Goal: Task Accomplishment & Management: Complete application form

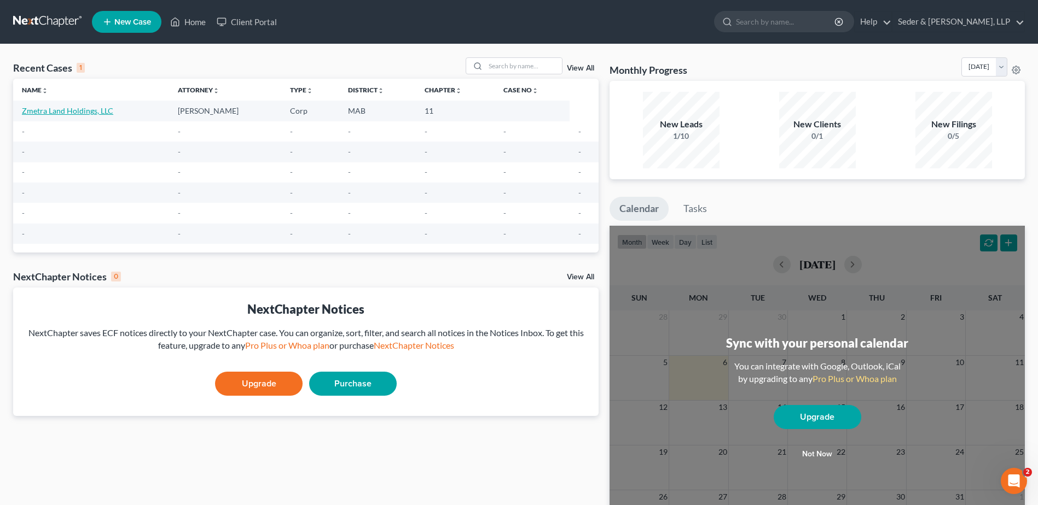
click at [93, 111] on link "Zmetra Land Holdings, LLC" at bounding box center [67, 110] width 91 height 9
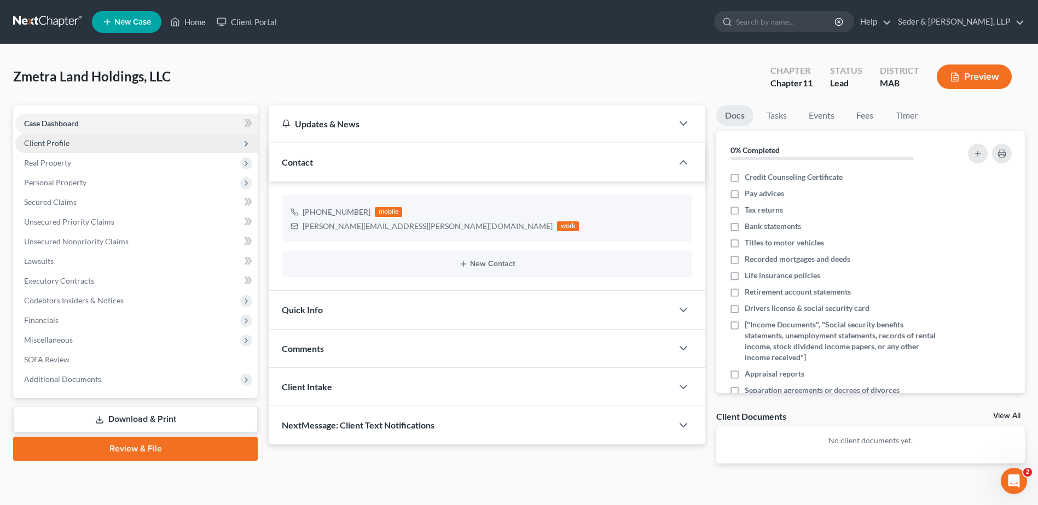
click at [56, 145] on span "Client Profile" at bounding box center [46, 142] width 45 height 9
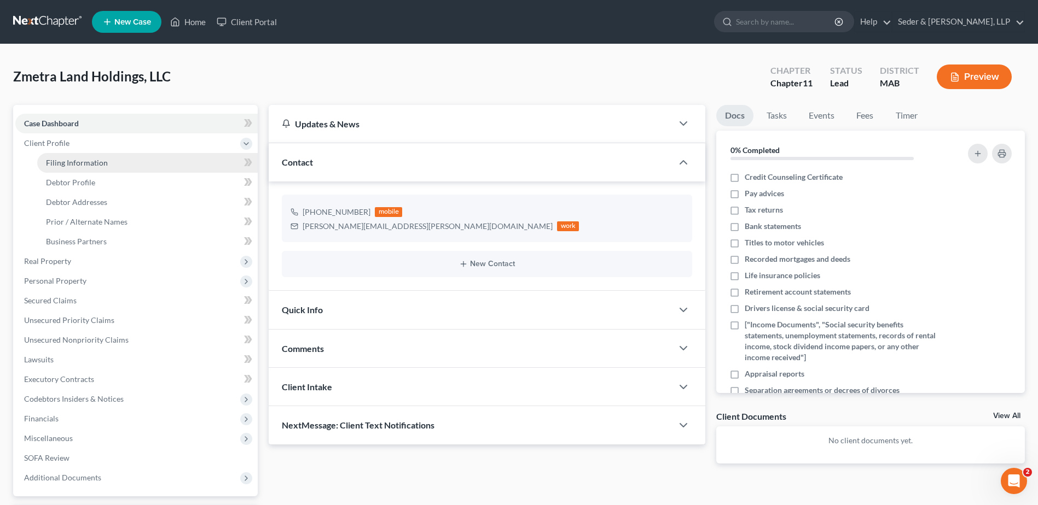
click at [61, 170] on link "Filing Information" at bounding box center [147, 163] width 220 height 20
select select "1"
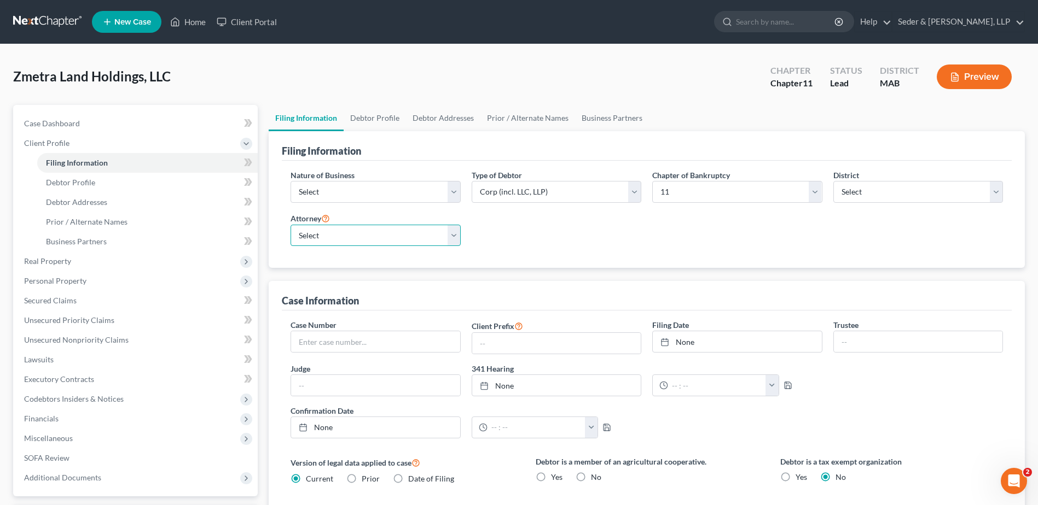
click at [456, 236] on select "Select [PERSON_NAME] - [GEOGRAPHIC_DATA]" at bounding box center [375, 236] width 170 height 22
click at [290, 225] on select "Select [PERSON_NAME] - [GEOGRAPHIC_DATA]" at bounding box center [375, 236] width 170 height 22
click at [341, 187] on select "Select Clearing Bank Commodity Broker Health Care Business Other Railroad Singl…" at bounding box center [375, 192] width 170 height 22
click at [290, 181] on select "Select Clearing Bank Commodity Broker Health Care Business Other Railroad Singl…" at bounding box center [375, 192] width 170 height 22
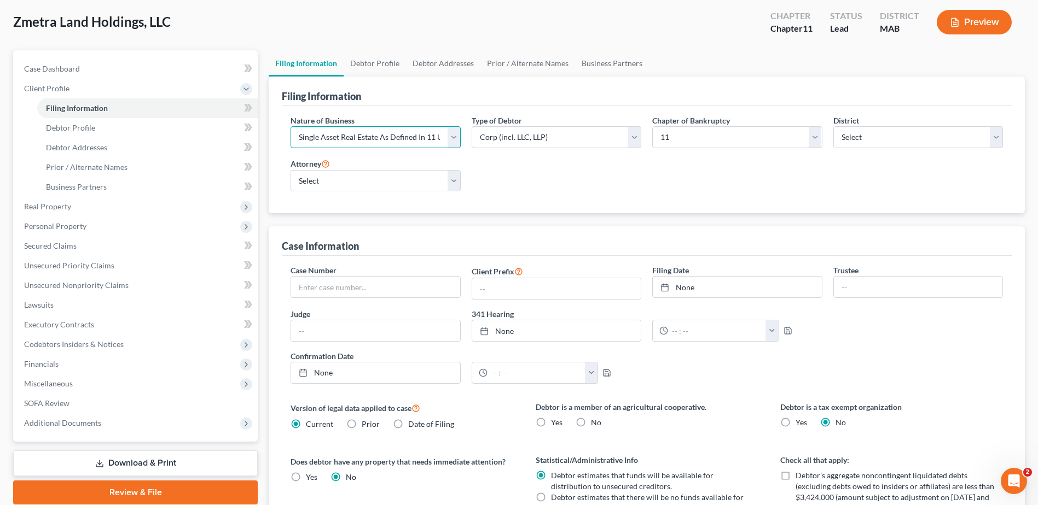
click at [453, 139] on select "Select Clearing Bank Commodity Broker Health Care Business Other Railroad Singl…" at bounding box center [375, 137] width 170 height 22
click at [452, 138] on select "Select Clearing Bank Commodity Broker Health Care Business Other Railroad Singl…" at bounding box center [375, 137] width 170 height 22
select select "3"
click at [290, 126] on select "Select Clearing Bank Commodity Broker Health Care Business Other Railroad Singl…" at bounding box center [375, 137] width 170 height 22
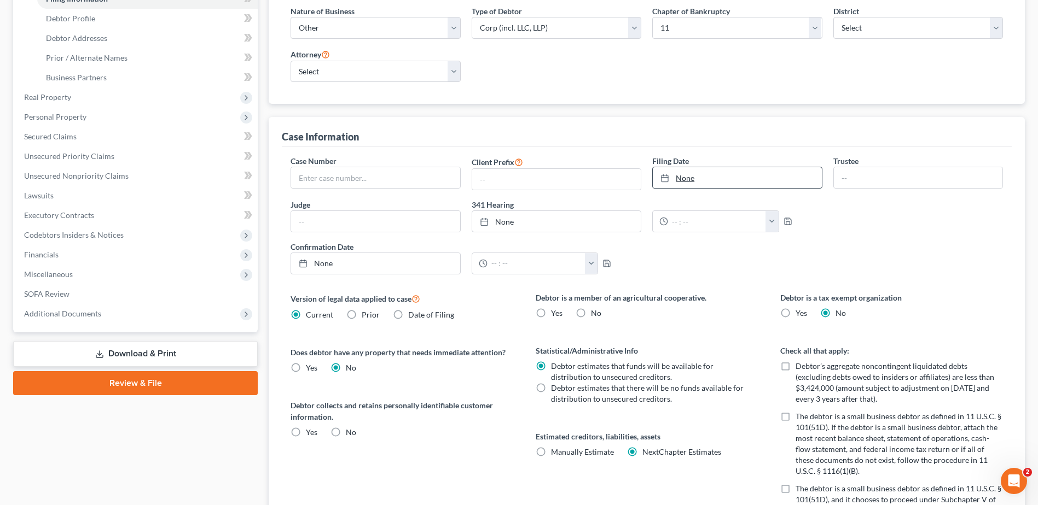
scroll to position [274, 0]
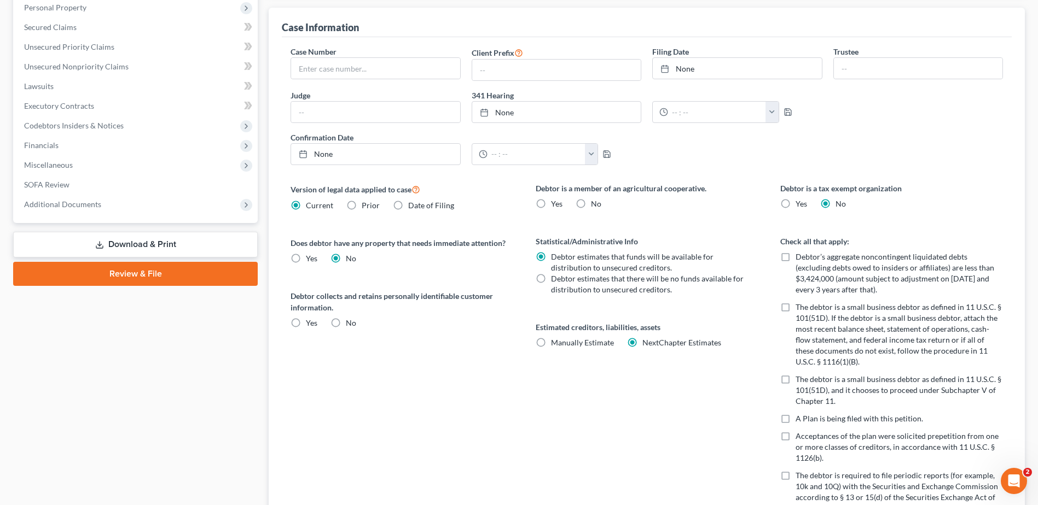
click at [591, 204] on label "No" at bounding box center [596, 204] width 10 height 11
click at [595, 204] on input "No" at bounding box center [598, 202] width 7 height 7
radio input "true"
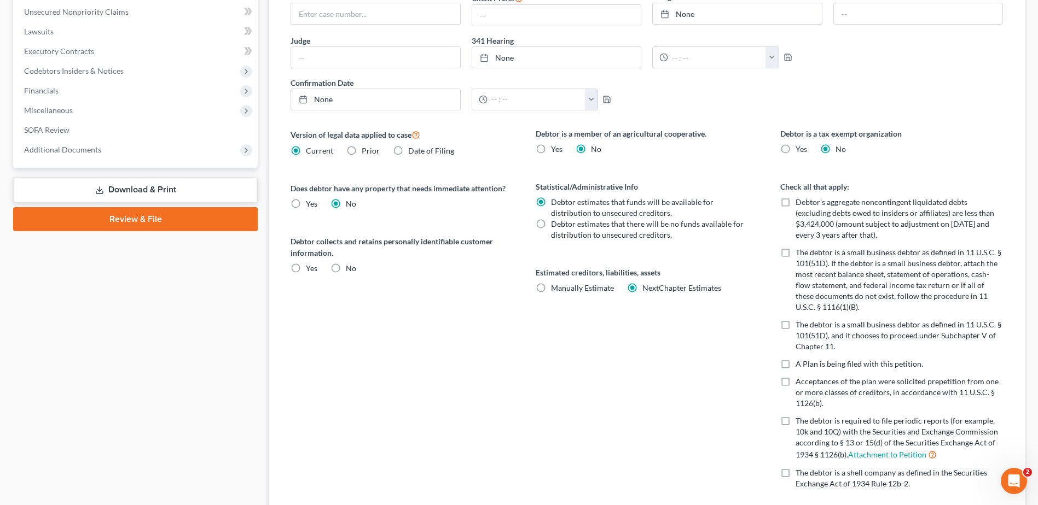
click at [306, 207] on label "Yes Yes" at bounding box center [311, 204] width 11 height 11
click at [310, 206] on input "Yes Yes" at bounding box center [313, 202] width 7 height 7
radio input "true"
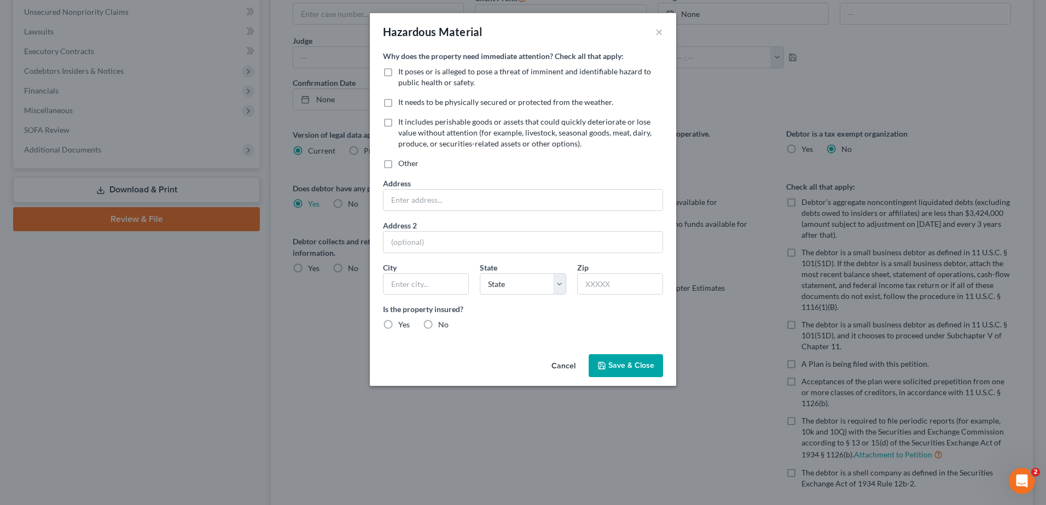
click at [560, 369] on button "Cancel" at bounding box center [564, 367] width 42 height 22
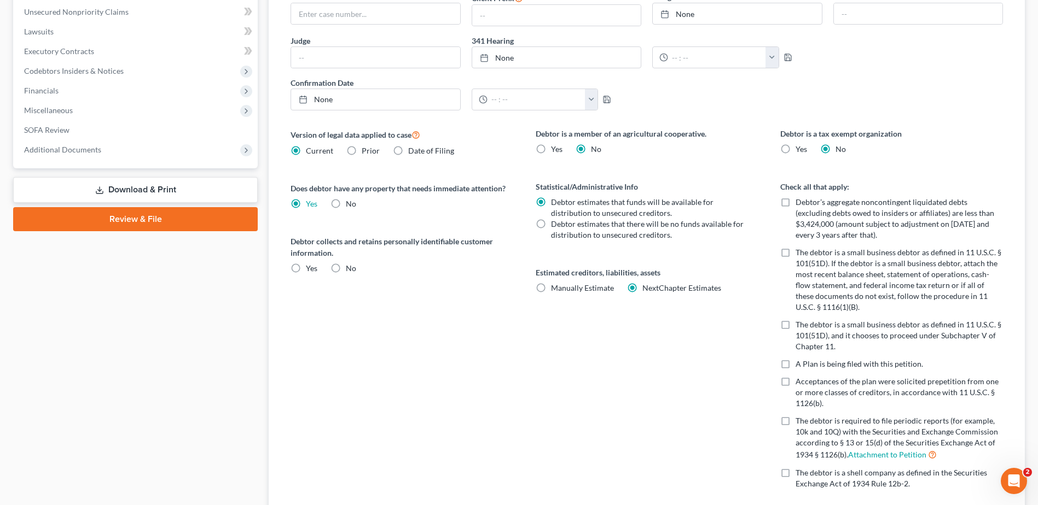
click at [346, 205] on label "No" at bounding box center [351, 204] width 10 height 11
click at [350, 205] on input "No" at bounding box center [353, 202] width 7 height 7
radio input "true"
radio input "false"
click at [346, 272] on label "No" at bounding box center [351, 268] width 10 height 11
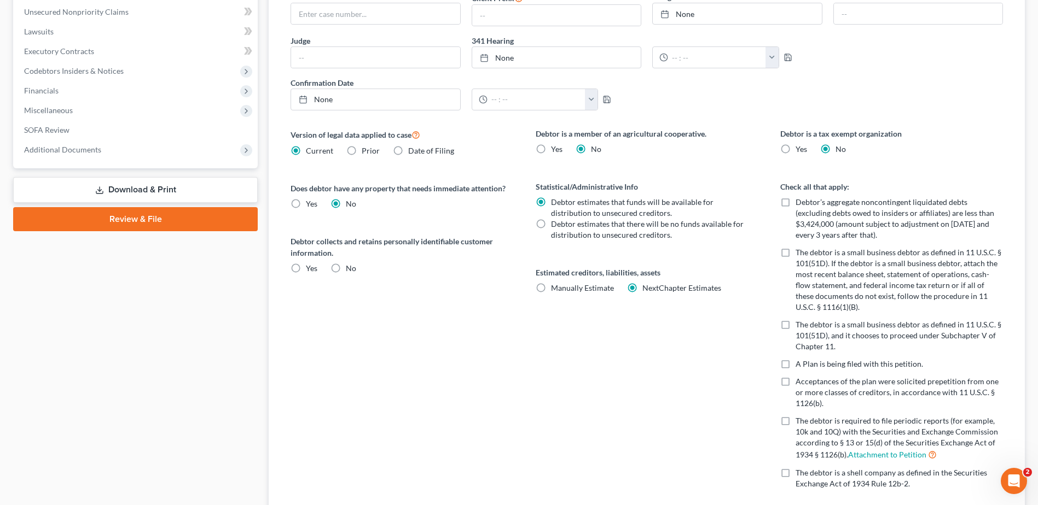
click at [350, 270] on input "No" at bounding box center [353, 266] width 7 height 7
radio input "true"
click at [795, 254] on label "The debtor is a small business debtor as defined in 11 U.S.C. § 101(51D). If th…" at bounding box center [898, 280] width 207 height 66
click at [800, 254] on input "The debtor is a small business debtor as defined in 11 U.S.C. § 101(51D). If th…" at bounding box center [803, 250] width 7 height 7
checkbox input "true"
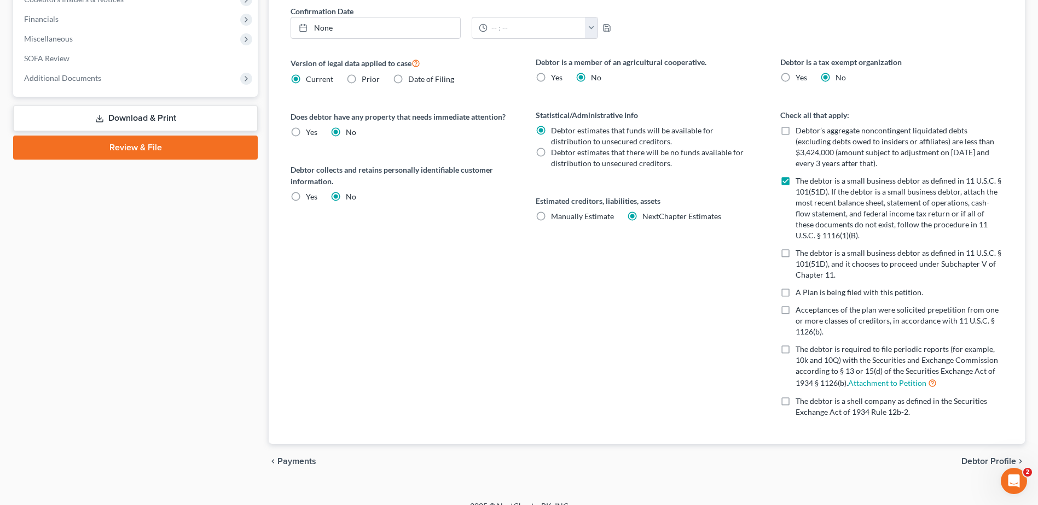
scroll to position [415, 0]
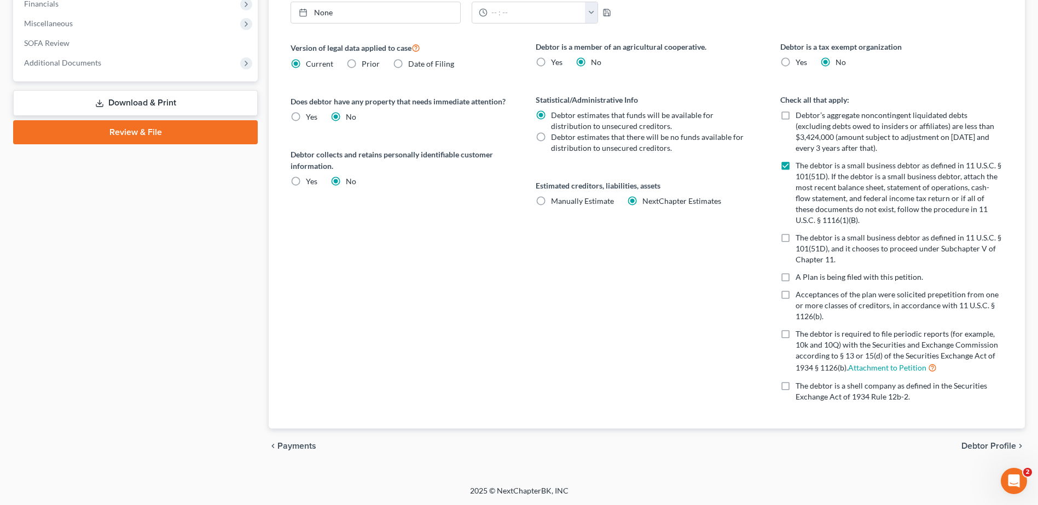
click at [996, 443] on span "Debtor Profile" at bounding box center [988, 446] width 55 height 9
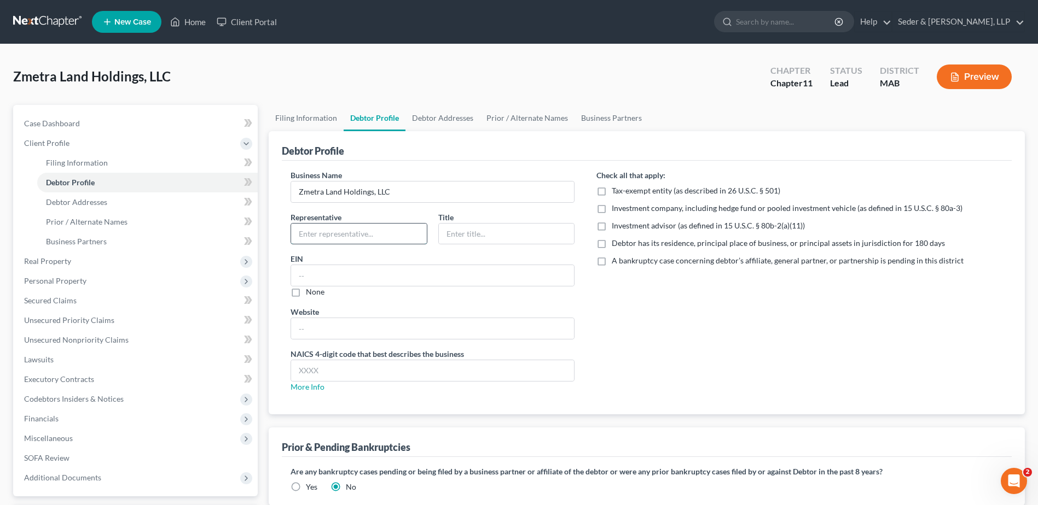
click at [375, 233] on input "text" at bounding box center [359, 234] width 136 height 21
type input "[PERSON_NAME]"
type input "Member"
click at [340, 282] on input "text" at bounding box center [432, 275] width 283 height 21
click at [330, 272] on input "text" at bounding box center [432, 275] width 283 height 21
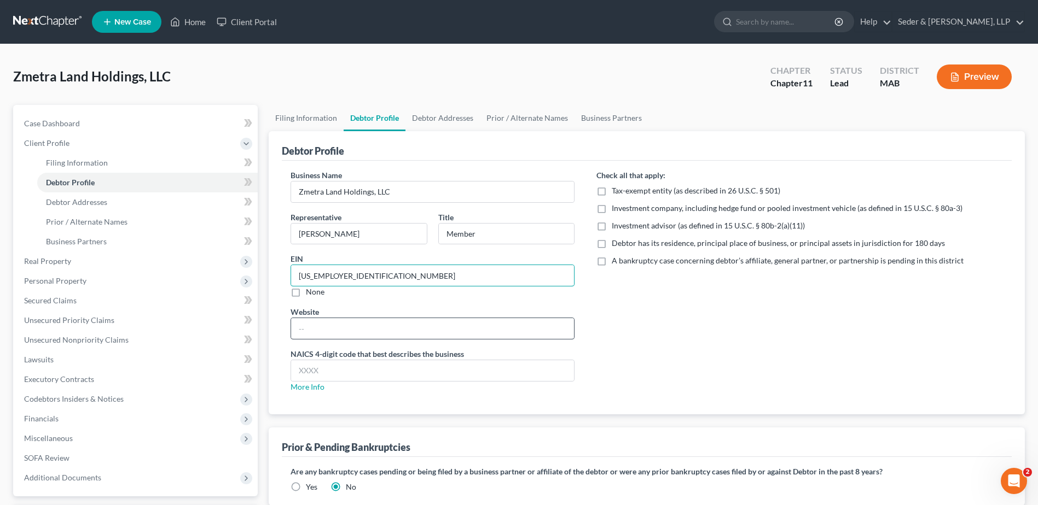
type input "[US_EMPLOYER_IDENTIFICATION_NUMBER]"
click at [334, 329] on input "text" at bounding box center [432, 328] width 283 height 21
click at [337, 368] on input "text" at bounding box center [432, 370] width 283 height 21
click at [466, 370] on input "text" at bounding box center [432, 370] width 283 height 21
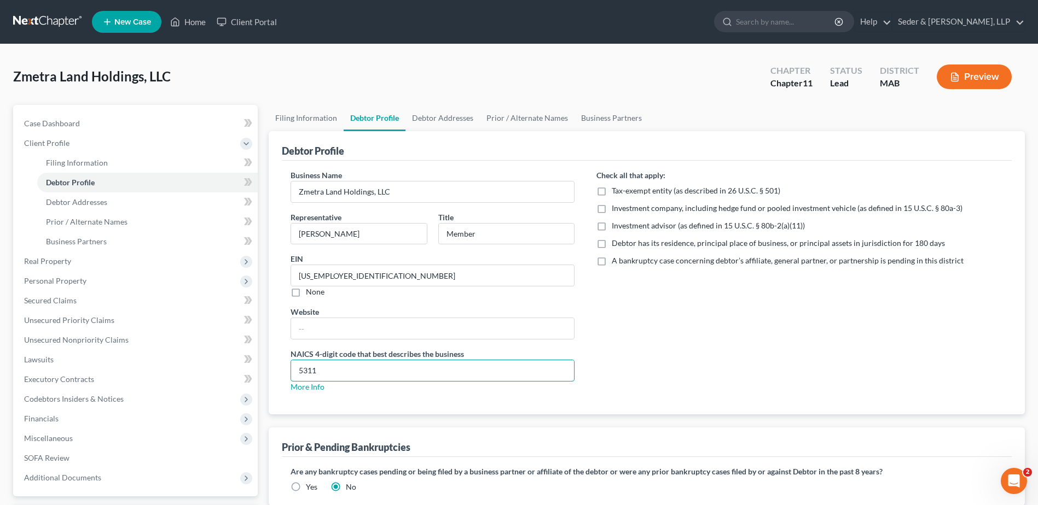
type input "5311"
click at [737, 313] on div "Check all that apply: Tax-exempt entity (as described in 26 U.S.C. § 501) Inves…" at bounding box center [799, 286] width 428 height 232
click at [433, 122] on link "Debtor Addresses" at bounding box center [442, 118] width 74 height 26
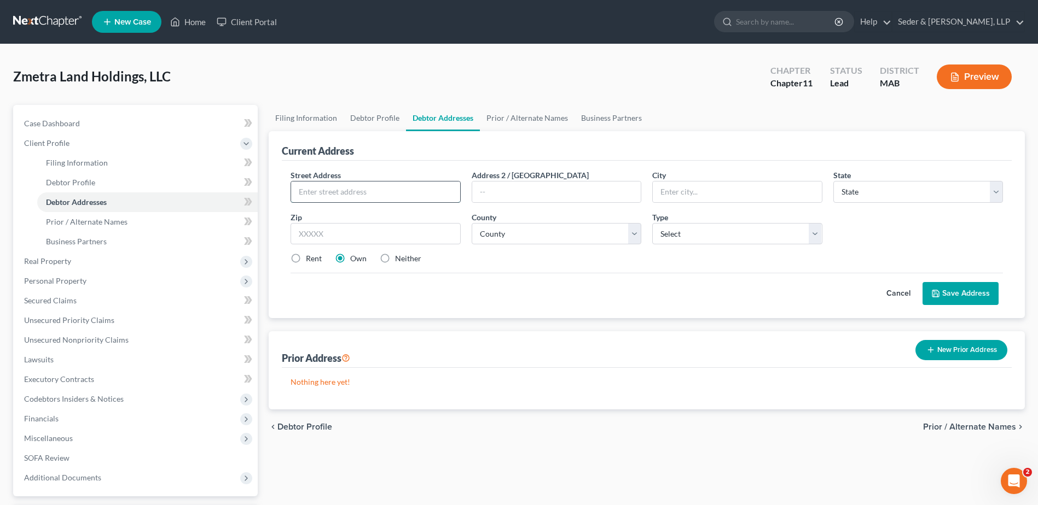
click at [417, 192] on input "text" at bounding box center [375, 192] width 168 height 21
type input "[STREET_ADDRESS]"
type input "[PERSON_NAME]"
select select "22"
click at [414, 239] on input "text" at bounding box center [375, 234] width 170 height 22
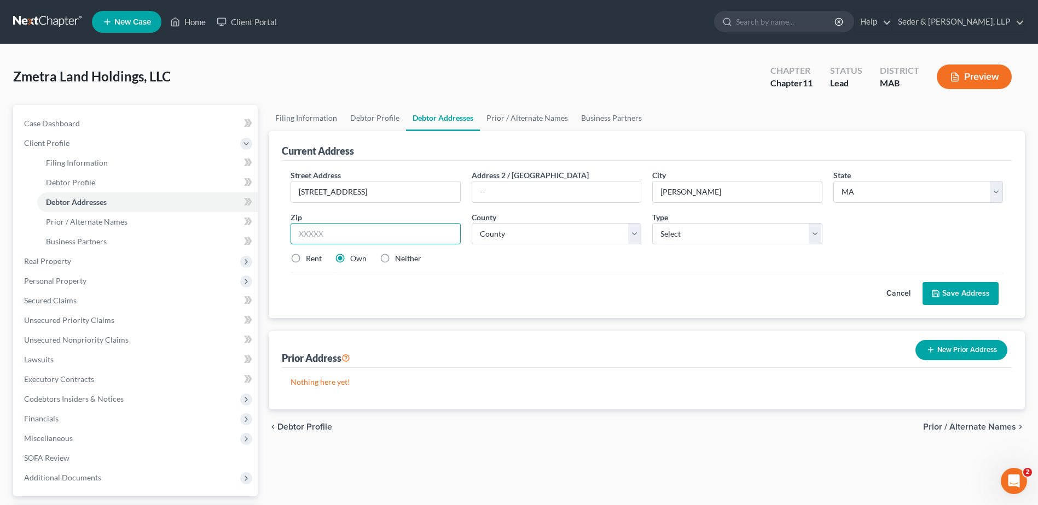
click at [334, 234] on input "text" at bounding box center [375, 234] width 170 height 22
type input "01570"
select select "13"
click at [670, 237] on select "Select Business Mailing Location of Assets" at bounding box center [737, 234] width 170 height 22
click at [652, 223] on select "Select Business Mailing Location of Assets" at bounding box center [737, 234] width 170 height 22
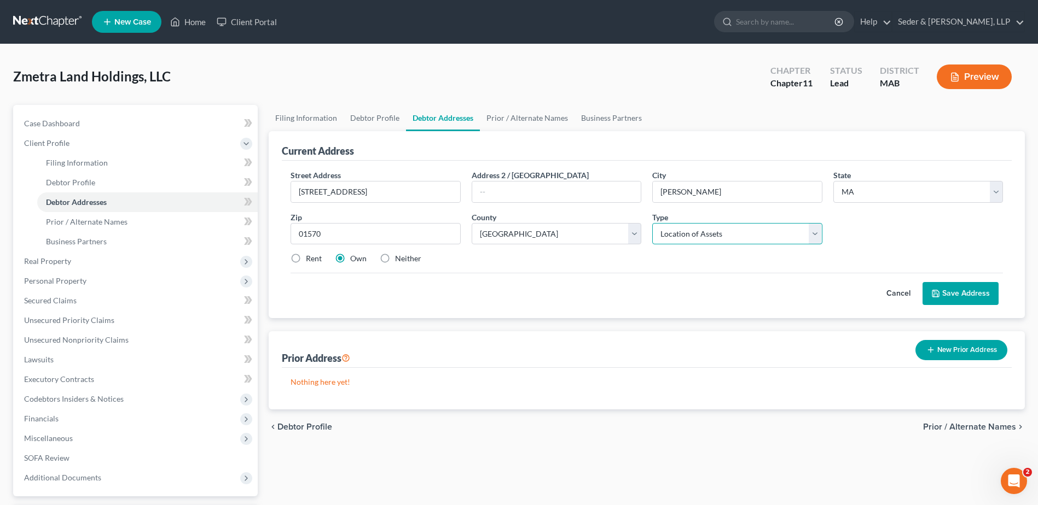
click at [711, 235] on select "Select Business Mailing Location of Assets" at bounding box center [737, 234] width 170 height 22
click at [708, 233] on select "Select Business Mailing Location of Assets" at bounding box center [737, 234] width 170 height 22
click at [708, 232] on select "Select Business Mailing Location of Assets" at bounding box center [737, 234] width 170 height 22
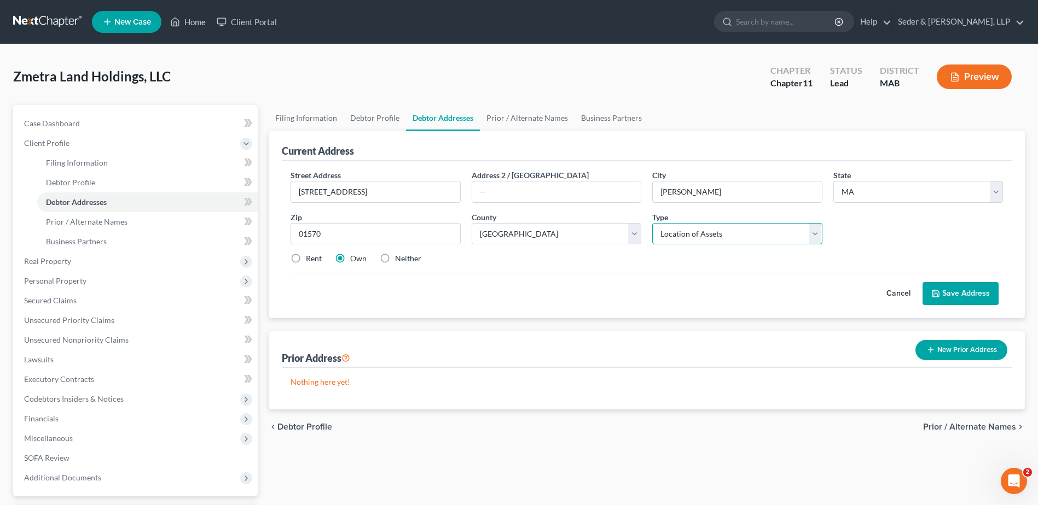
select select "0"
click at [652, 223] on select "Select Business Mailing Location of Assets" at bounding box center [737, 234] width 170 height 22
click at [969, 293] on button "Save Address" at bounding box center [960, 293] width 76 height 23
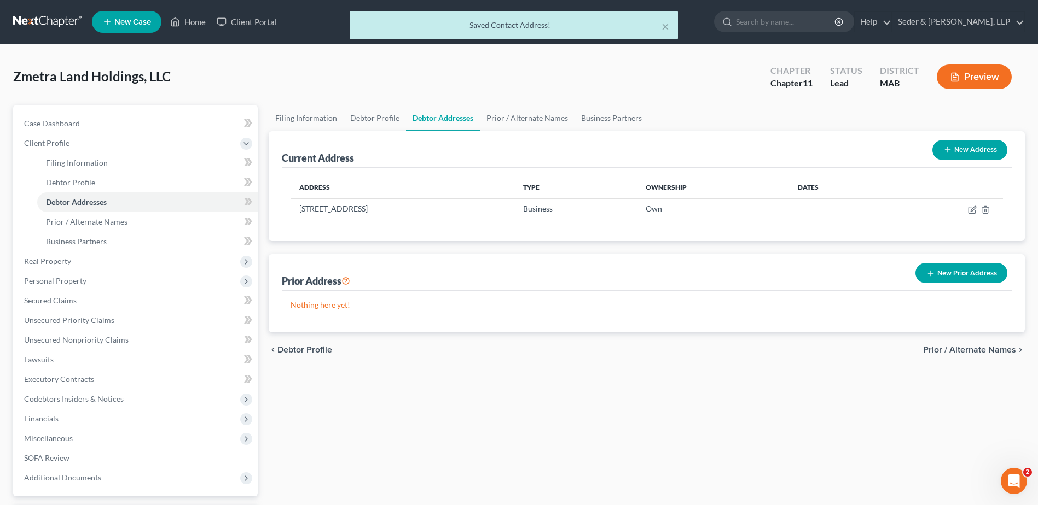
click at [963, 144] on button "New Address" at bounding box center [969, 150] width 75 height 20
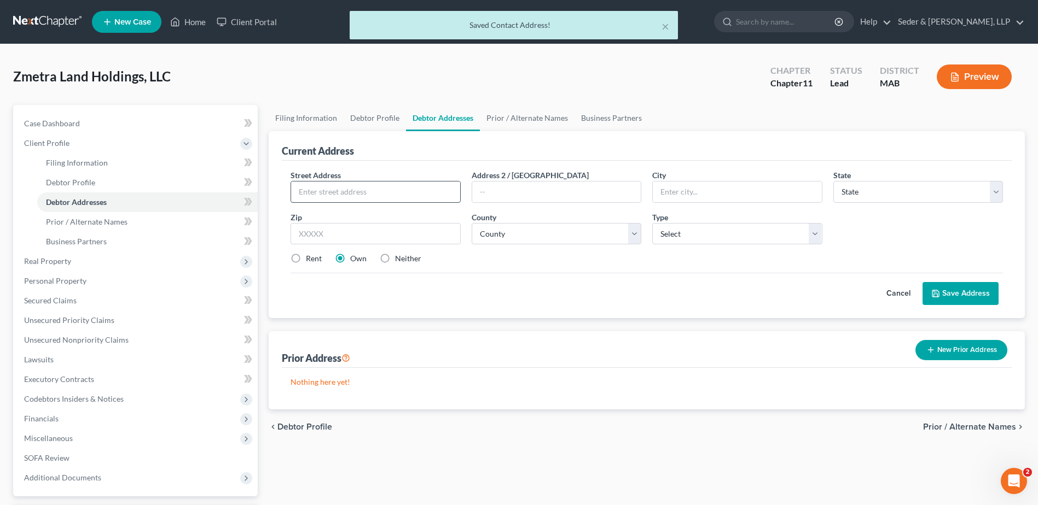
click at [399, 189] on input "text" at bounding box center [375, 192] width 168 height 21
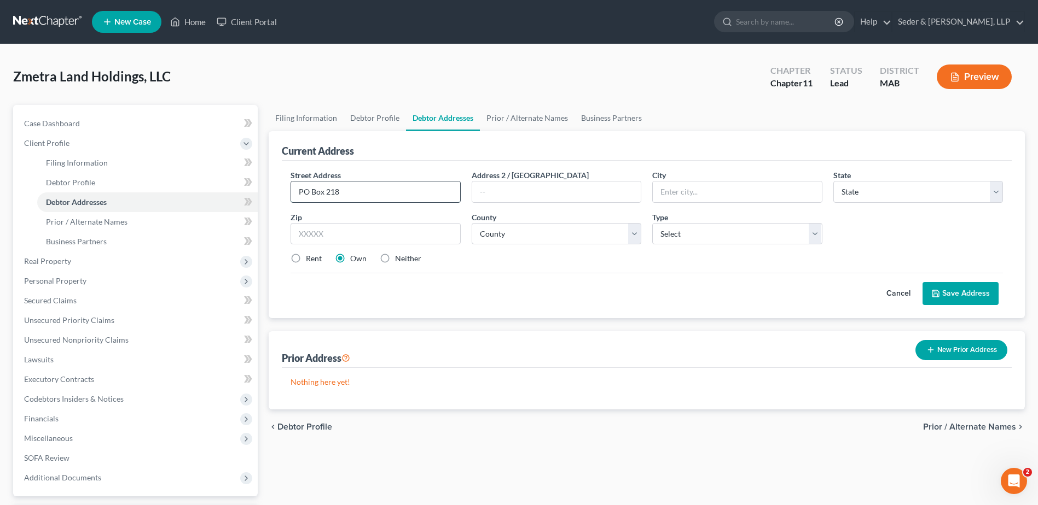
type input "PO Box 218"
type input "[PERSON_NAME]"
select select "22"
type input "01570"
select select "13"
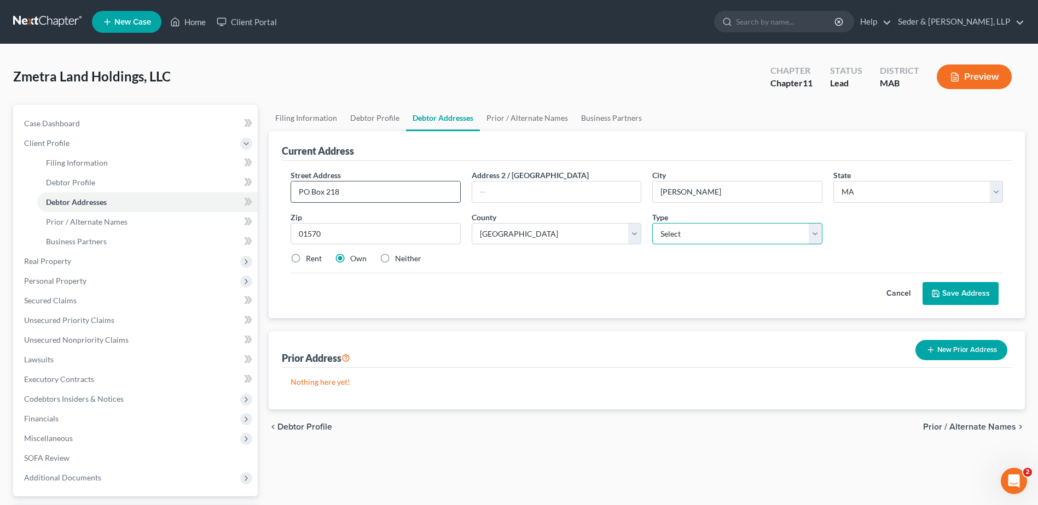
select select "1"
click at [395, 257] on label "Neither" at bounding box center [408, 258] width 26 height 11
click at [399, 257] on input "Neither" at bounding box center [402, 256] width 7 height 7
radio input "true"
click at [974, 297] on button "Save Address" at bounding box center [960, 293] width 76 height 23
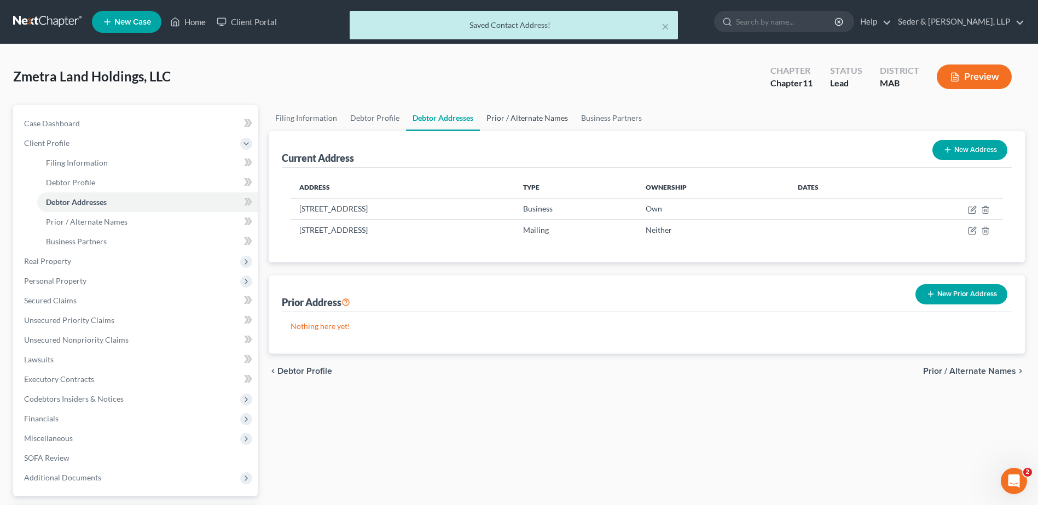
click at [525, 121] on link "Prior / Alternate Names" at bounding box center [527, 118] width 95 height 26
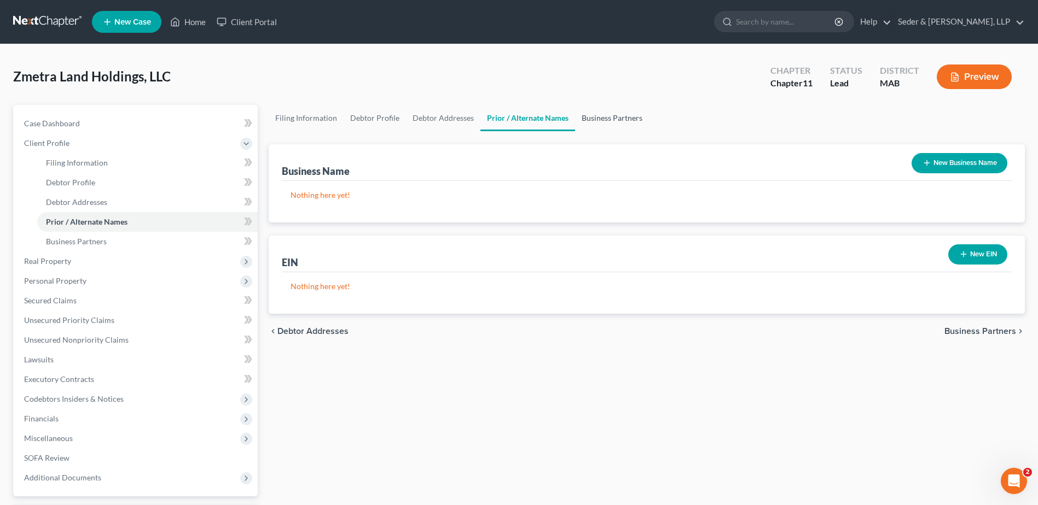
click at [604, 120] on link "Business Partners" at bounding box center [612, 118] width 74 height 26
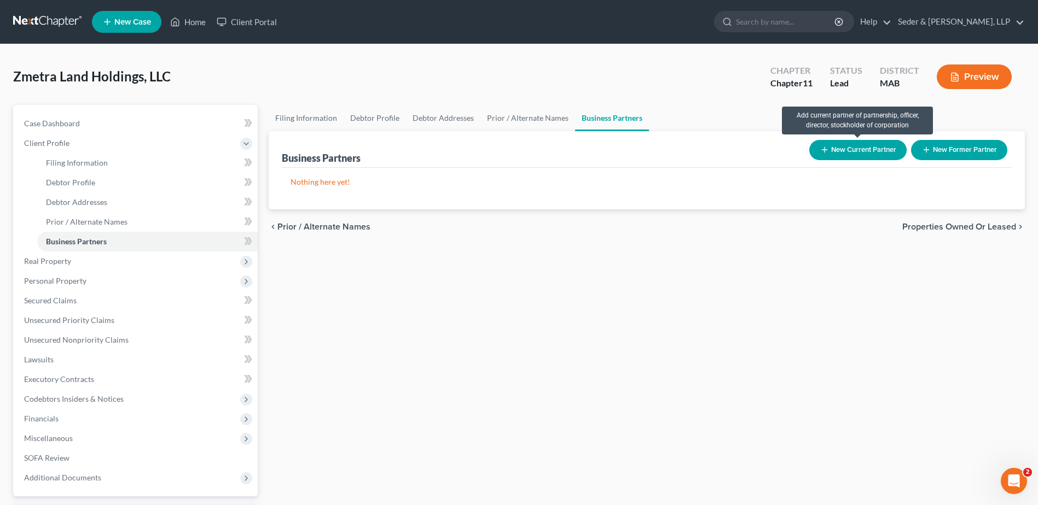
click at [857, 154] on button "New Current Partner" at bounding box center [857, 150] width 97 height 20
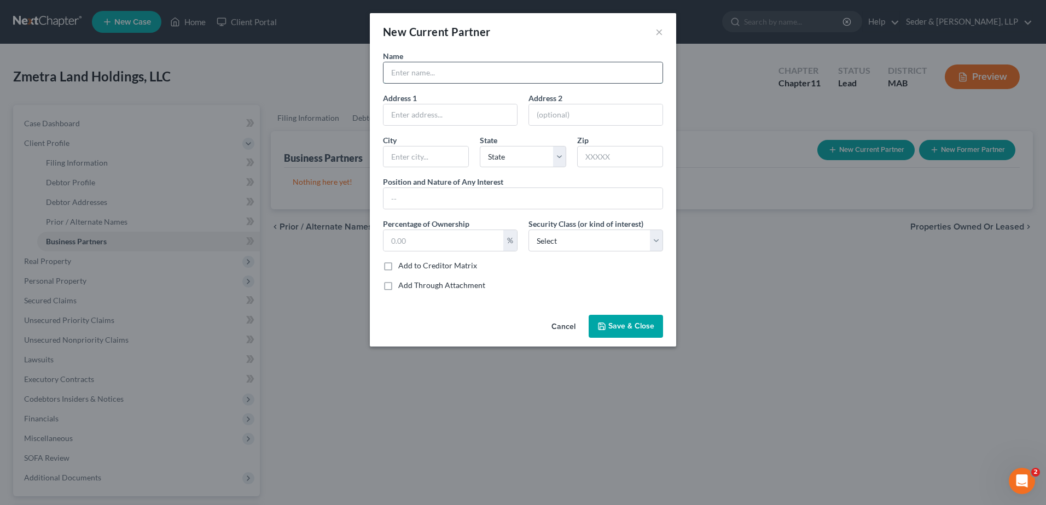
click at [439, 71] on input "text" at bounding box center [522, 72] width 279 height 21
type input "[PERSON_NAME]"
click at [486, 119] on input "text" at bounding box center [449, 114] width 133 height 21
type input "[STREET_ADDRESS]"
type input "01571"
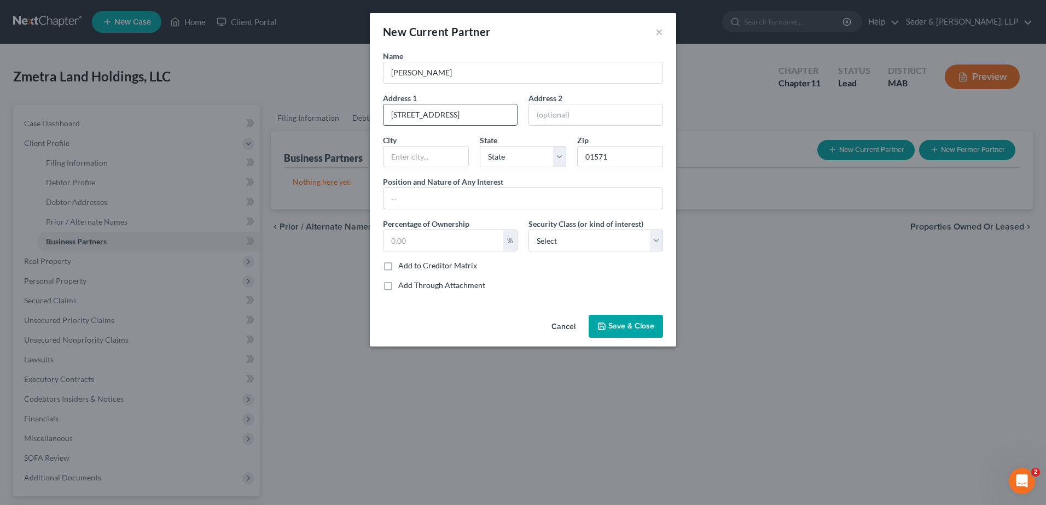
type input "[PERSON_NAME]"
select select "22"
type input "Member"
click at [511, 241] on div "%" at bounding box center [510, 240] width 14 height 21
click at [473, 239] on input "text" at bounding box center [443, 240] width 120 height 21
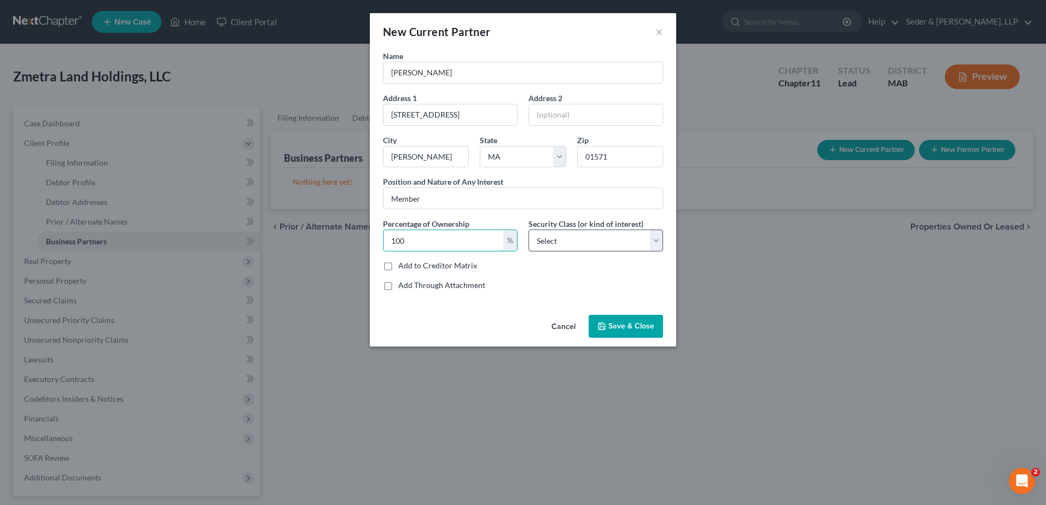
type input "100"
click at [591, 243] on select "Select Select Common Stockholder General Partner Limited Partner Managing Membe…" at bounding box center [595, 241] width 135 height 22
select select "6"
click at [528, 230] on select "Select Select Common Stockholder General Partner Limited Partner Managing Membe…" at bounding box center [595, 241] width 135 height 22
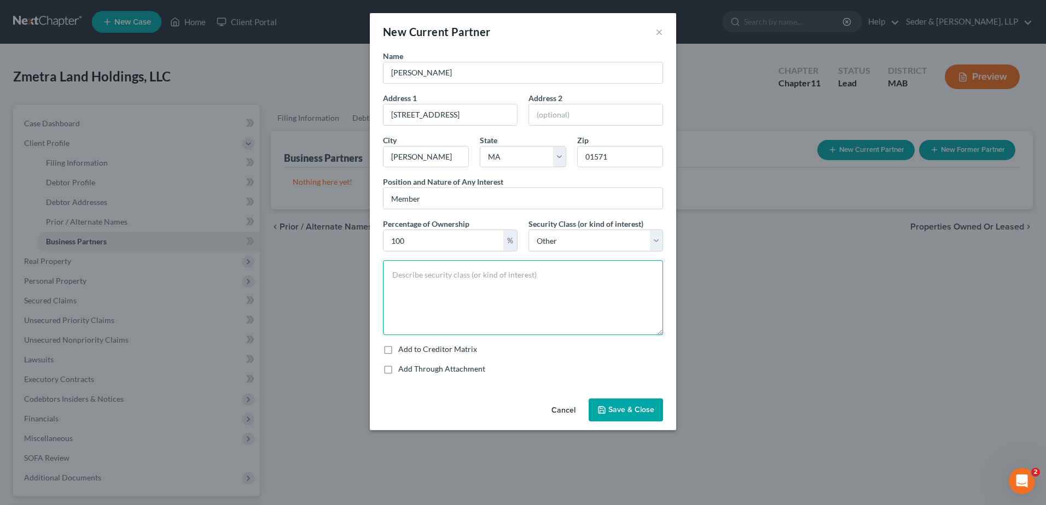
click at [547, 269] on textarea at bounding box center [523, 297] width 280 height 75
type textarea "Sole Member"
click at [483, 351] on div "Add to Creditor Matrix" at bounding box center [523, 349] width 280 height 11
click at [631, 412] on span "Save & Close" at bounding box center [631, 409] width 46 height 9
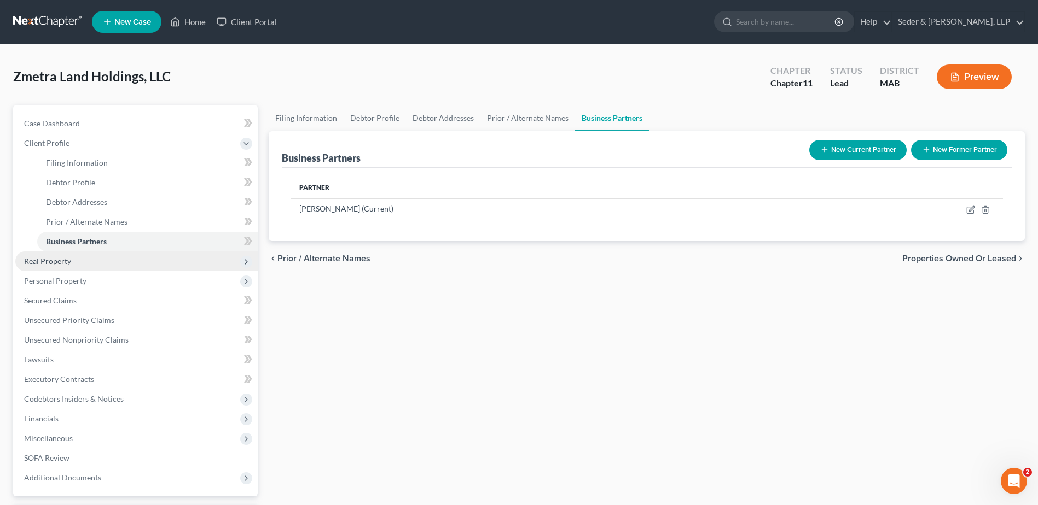
click at [48, 265] on span "Real Property" at bounding box center [47, 261] width 47 height 9
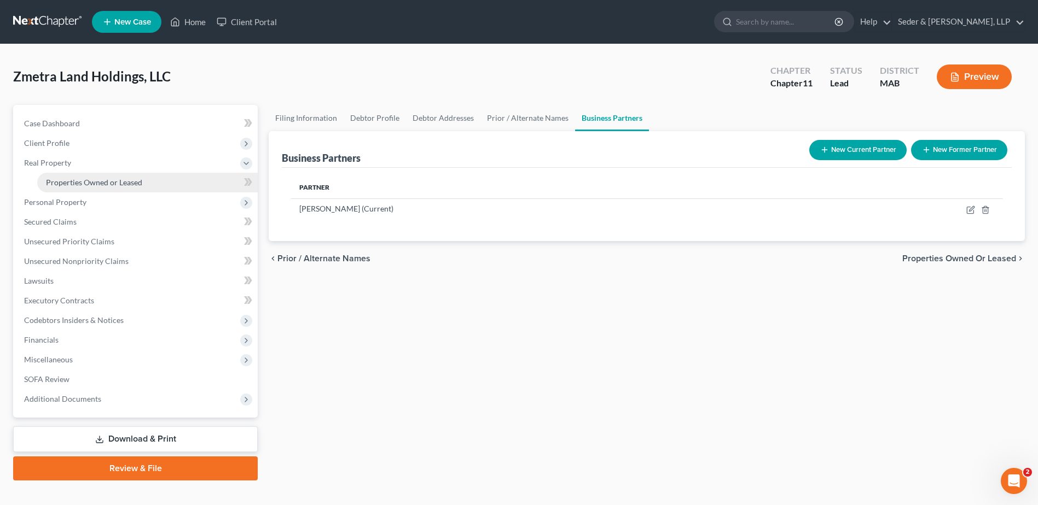
click at [106, 181] on span "Properties Owned or Leased" at bounding box center [94, 182] width 96 height 9
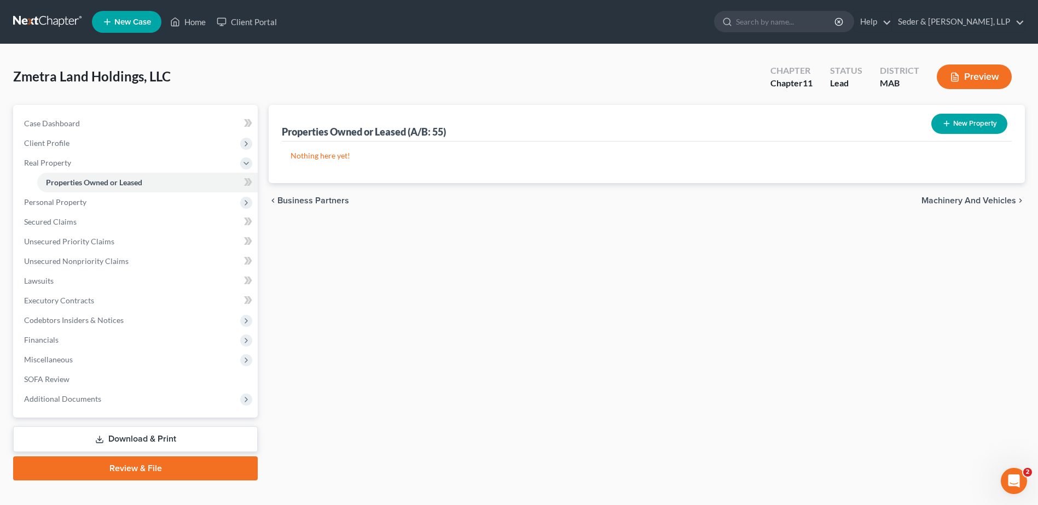
click at [964, 127] on button "New Property" at bounding box center [969, 124] width 76 height 20
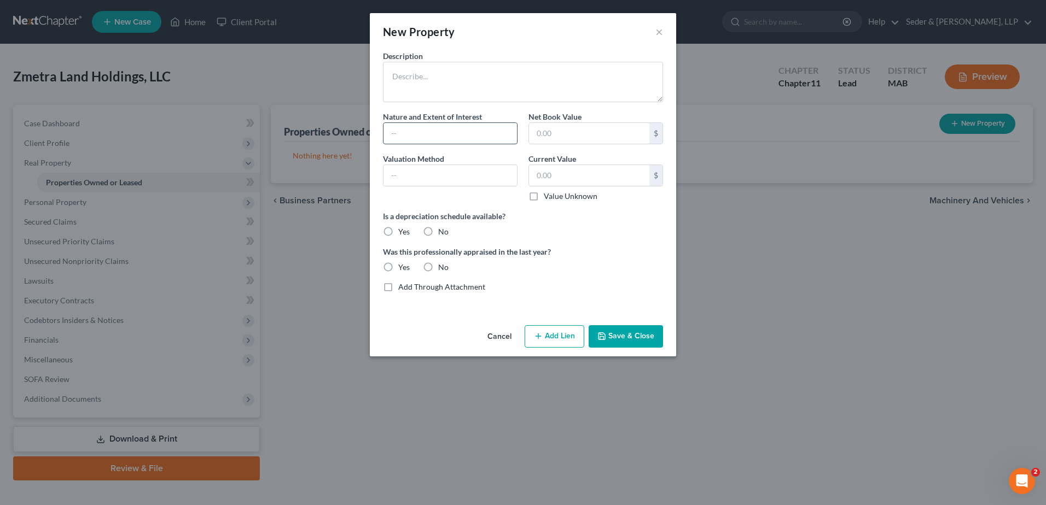
click at [469, 140] on input "text" at bounding box center [449, 133] width 133 height 21
click at [661, 36] on button "×" at bounding box center [659, 31] width 8 height 13
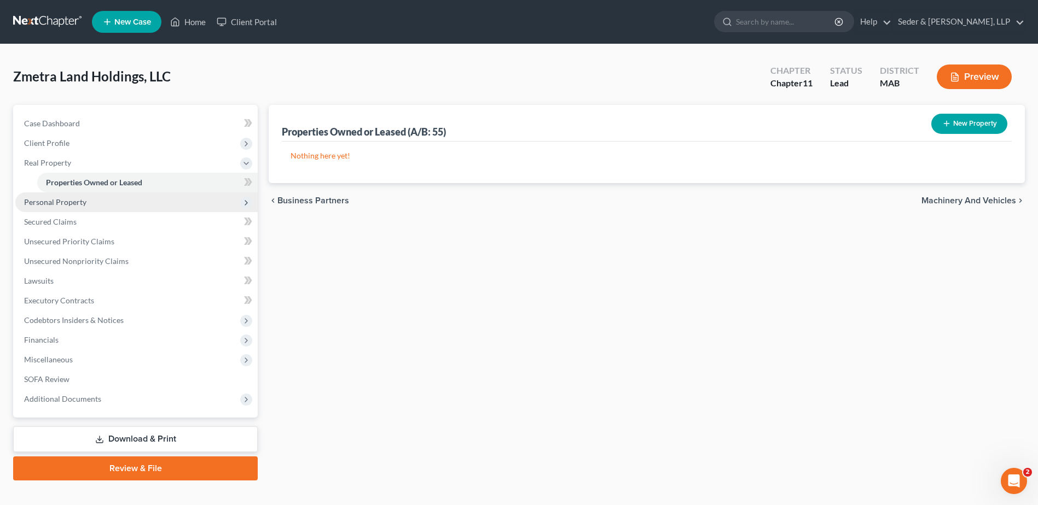
click at [75, 207] on span "Personal Property" at bounding box center [136, 203] width 242 height 20
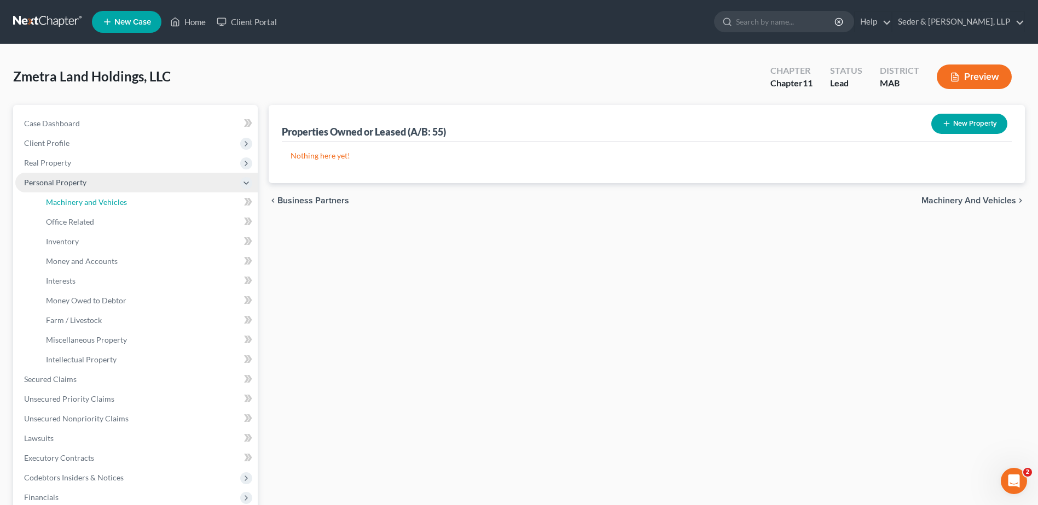
click at [75, 207] on link "Machinery and Vehicles" at bounding box center [147, 203] width 220 height 20
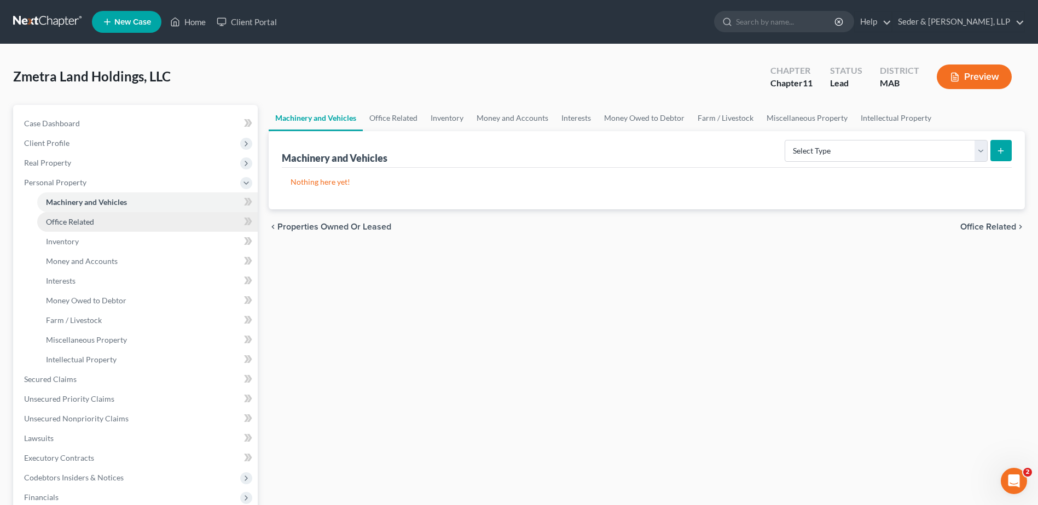
click at [75, 228] on link "Office Related" at bounding box center [147, 222] width 220 height 20
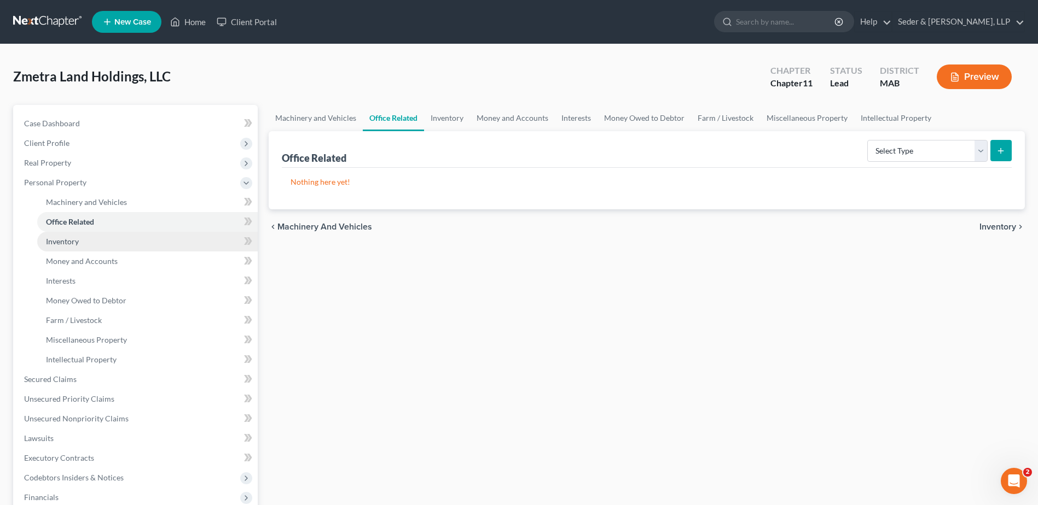
click at [75, 240] on span "Inventory" at bounding box center [62, 241] width 33 height 9
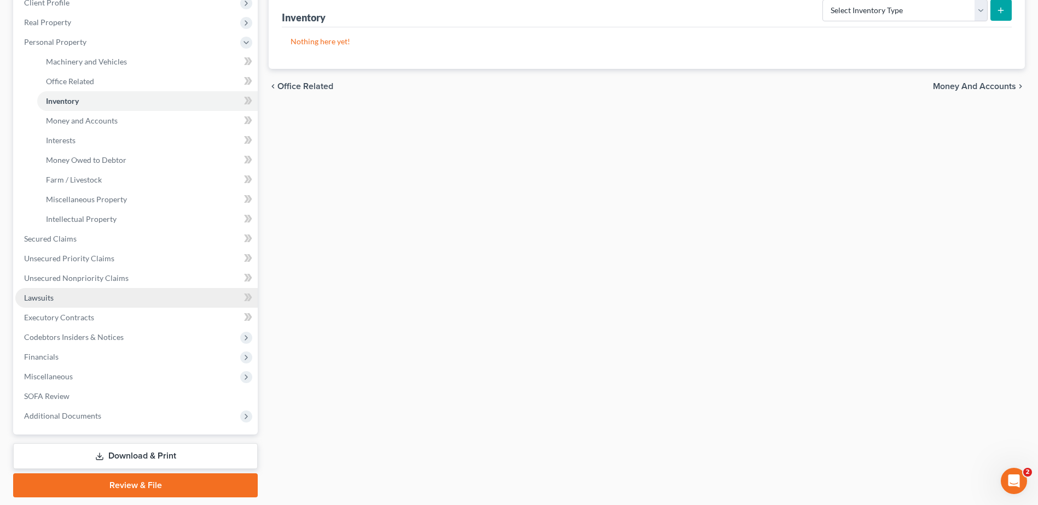
scroll to position [174, 0]
